Goal: Task Accomplishment & Management: Complete application form

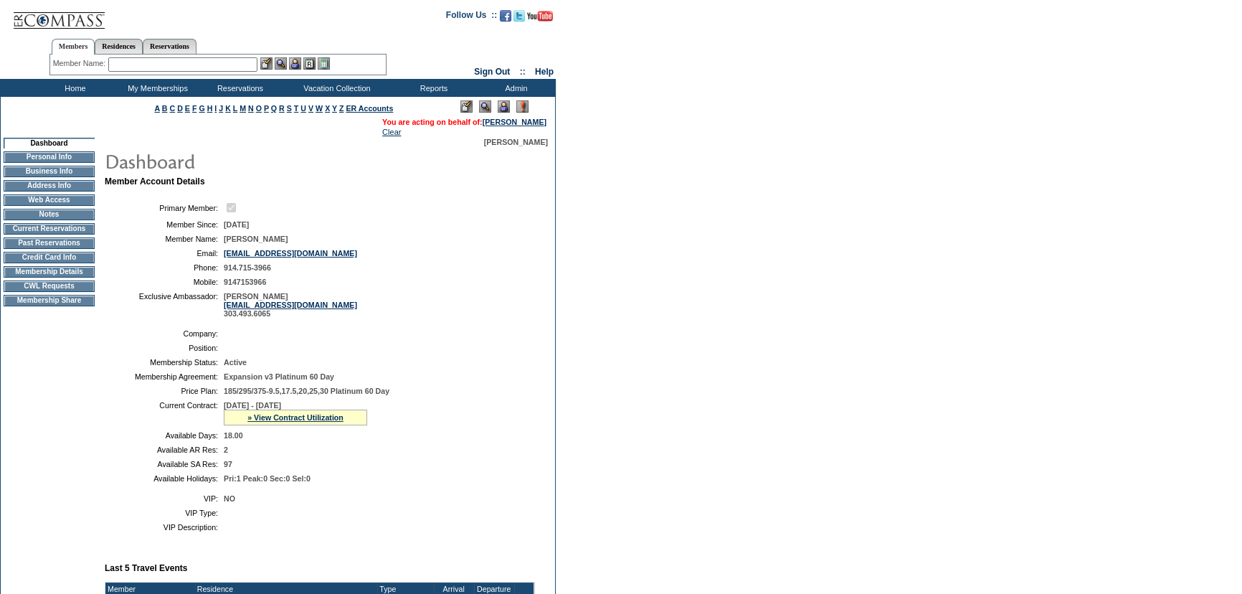
click at [42, 277] on td "Membership Details" at bounding box center [49, 271] width 91 height 11
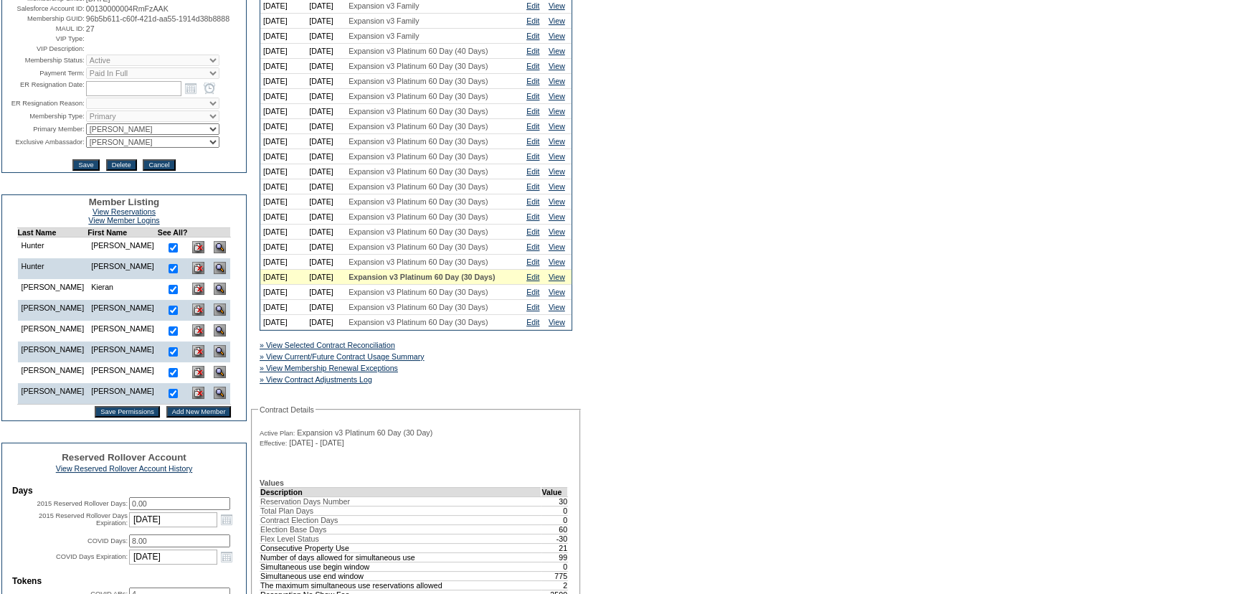
scroll to position [195, 0]
click at [167, 417] on input "Add New Member" at bounding box center [198, 410] width 65 height 11
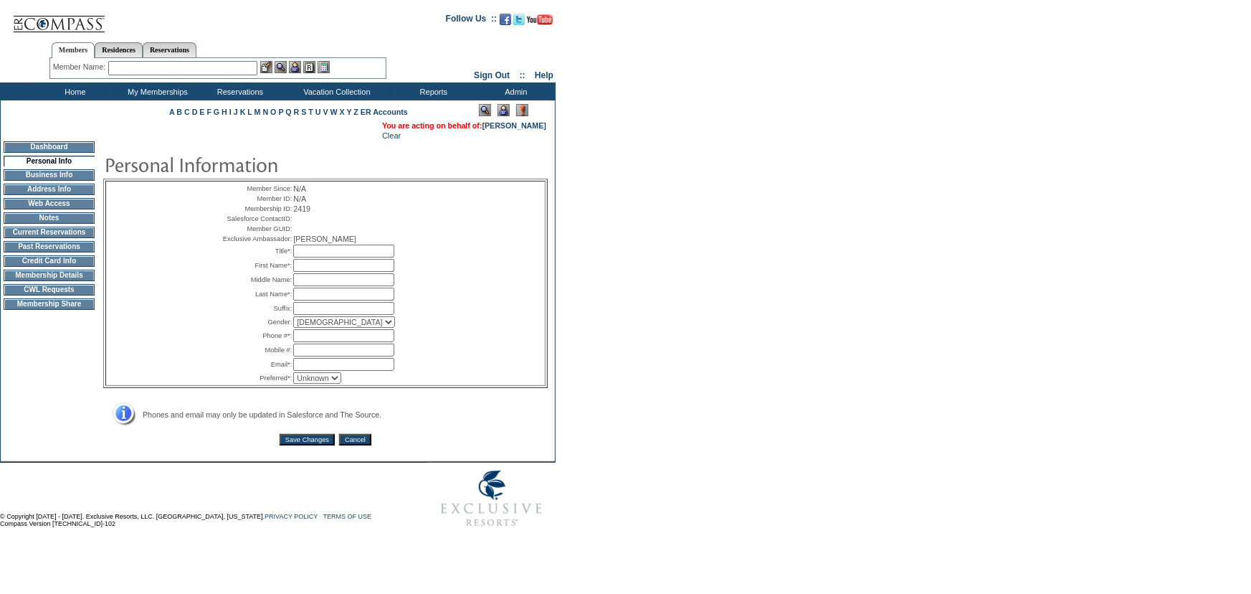
click at [309, 257] on input "text" at bounding box center [343, 250] width 101 height 13
type input "Mrs."
click at [312, 272] on input "text" at bounding box center [343, 265] width 101 height 13
type input "[PERSON_NAME]"
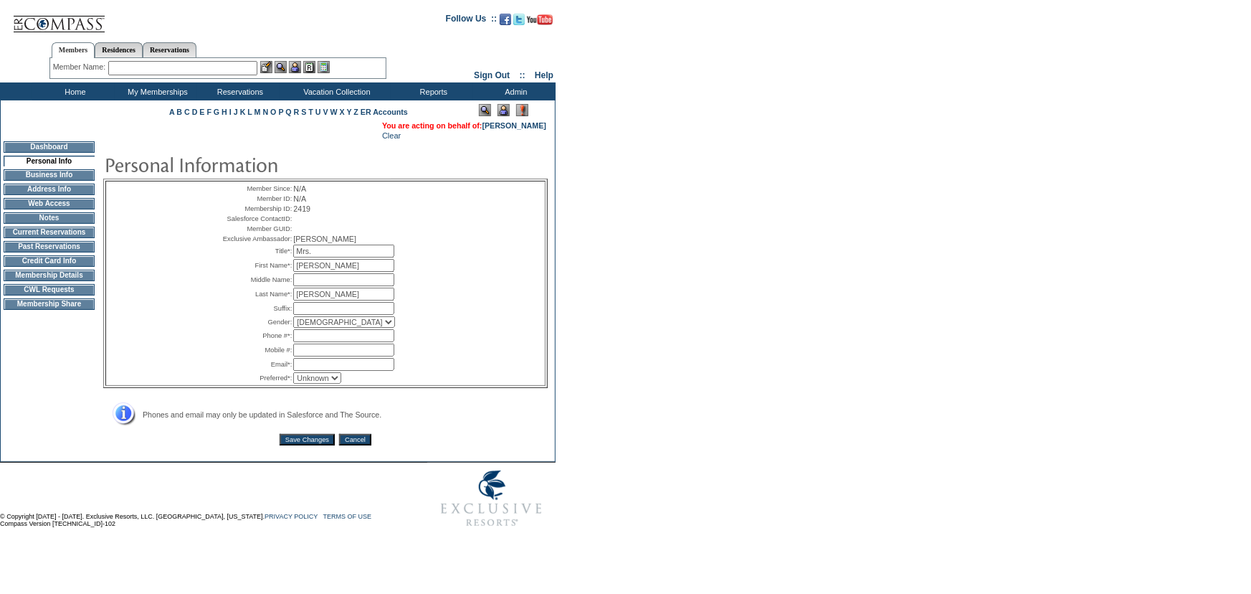
click at [316, 328] on select "[DEMOGRAPHIC_DATA] [DEMOGRAPHIC_DATA]" at bounding box center [344, 321] width 102 height 11
select select "F"
click at [293, 328] on select "[DEMOGRAPHIC_DATA] [DEMOGRAPHIC_DATA]" at bounding box center [344, 321] width 102 height 11
click at [318, 342] on input "text" at bounding box center [343, 335] width 101 height 13
click at [313, 371] on input "text" at bounding box center [343, 364] width 101 height 13
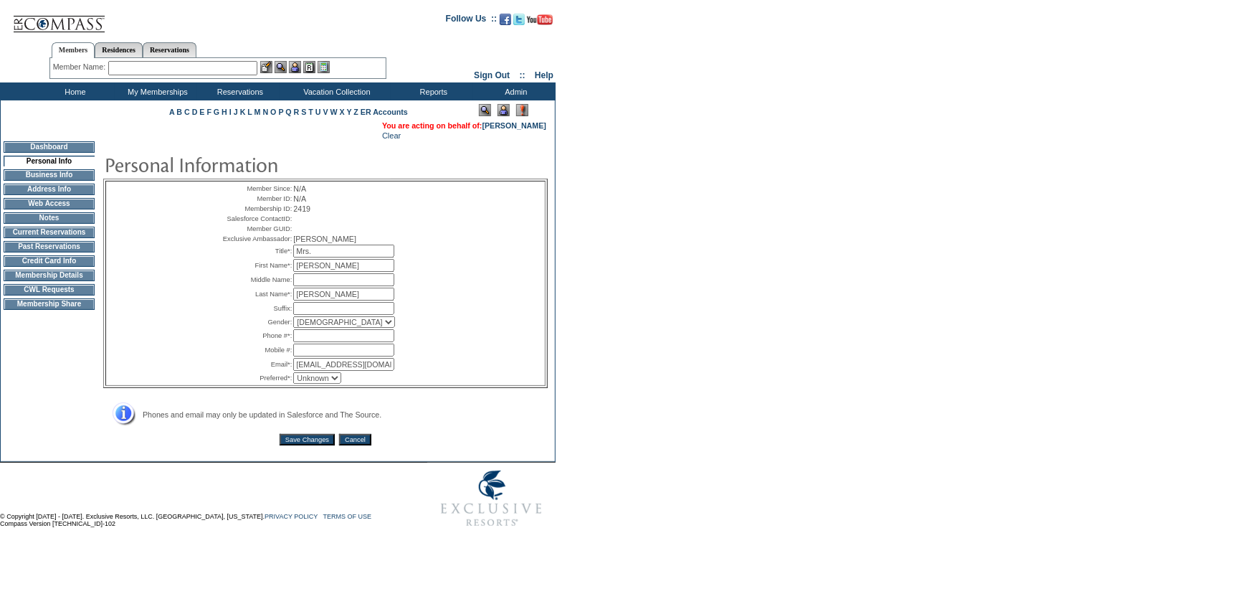
type input "ewood4492@gmail.com"
click at [313, 384] on select "Unknown Email Phone Mobile" at bounding box center [317, 377] width 48 height 11
select select "P"
click at [293, 384] on select "Unknown Email Phone Mobile" at bounding box center [317, 377] width 48 height 11
